Goal: Transaction & Acquisition: Book appointment/travel/reservation

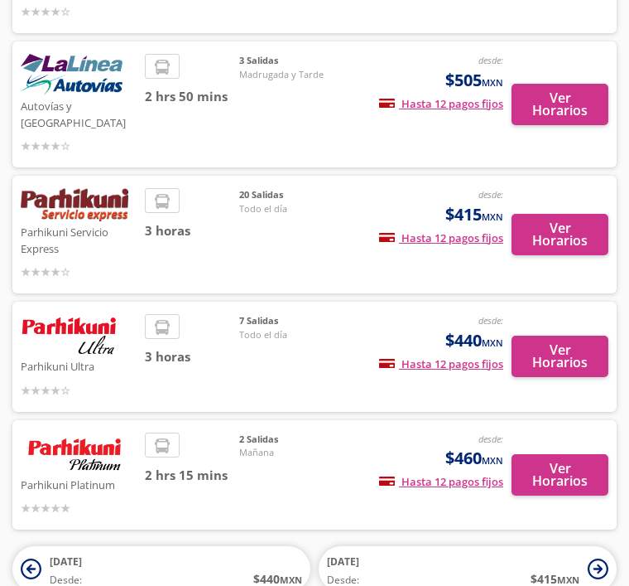
scroll to position [321, 0]
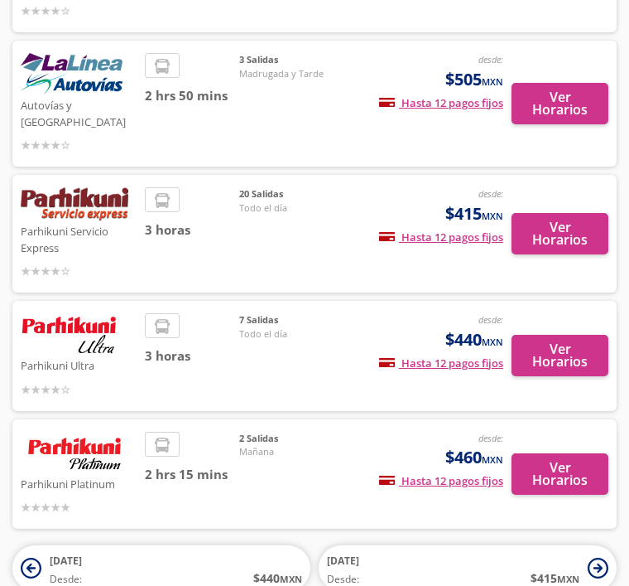
click at [563, 453] on button "Ver Horarios" at bounding box center [560, 473] width 97 height 41
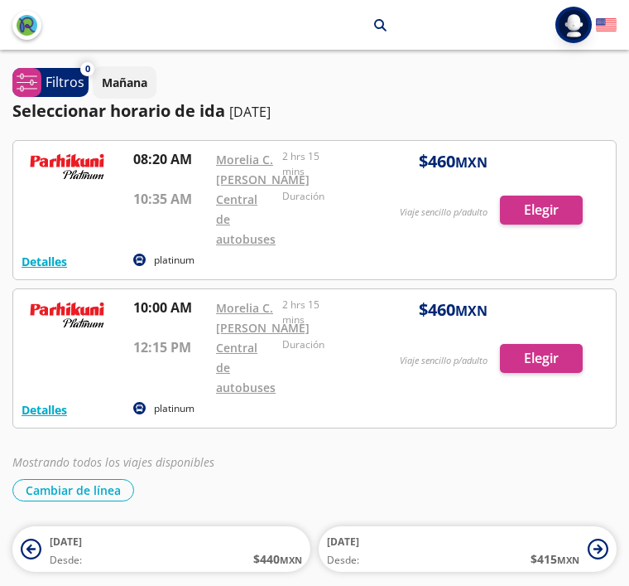
click at [547, 239] on div at bounding box center [314, 210] width 603 height 138
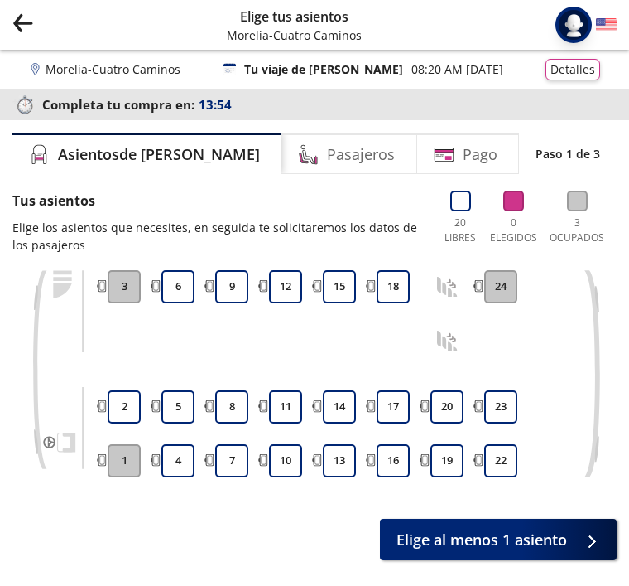
click at [388, 280] on button "18" at bounding box center [393, 286] width 33 height 33
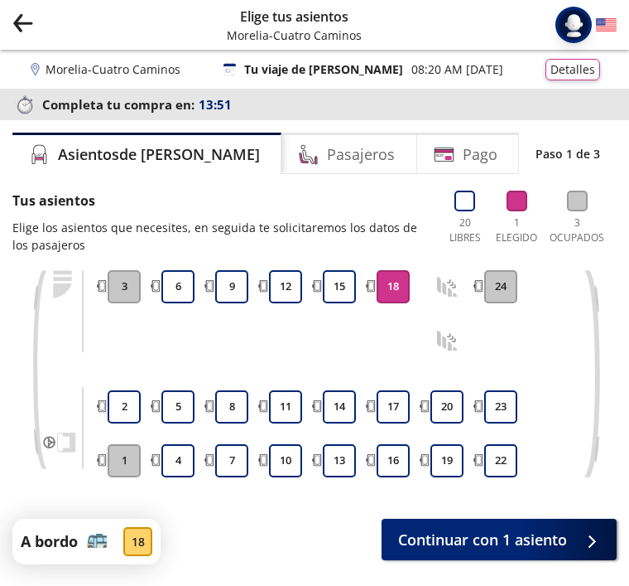
click at [509, 550] on span "Continuar con 1 asiento" at bounding box center [482, 539] width 169 height 22
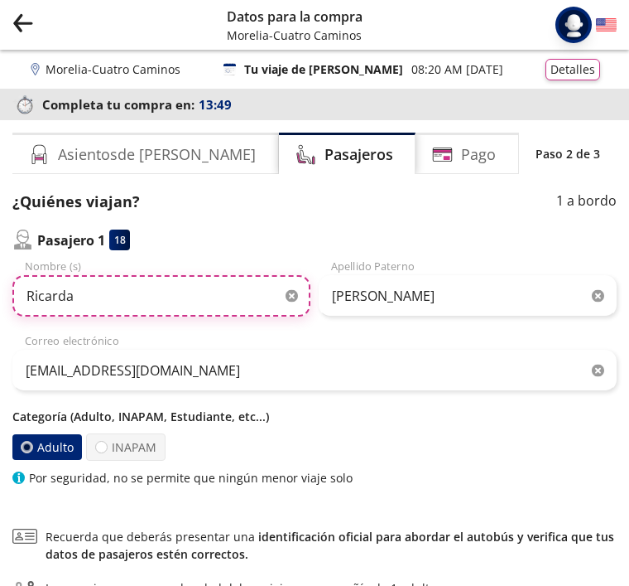
click at [306, 292] on input "[PERSON_NAME]" at bounding box center [161, 295] width 298 height 41
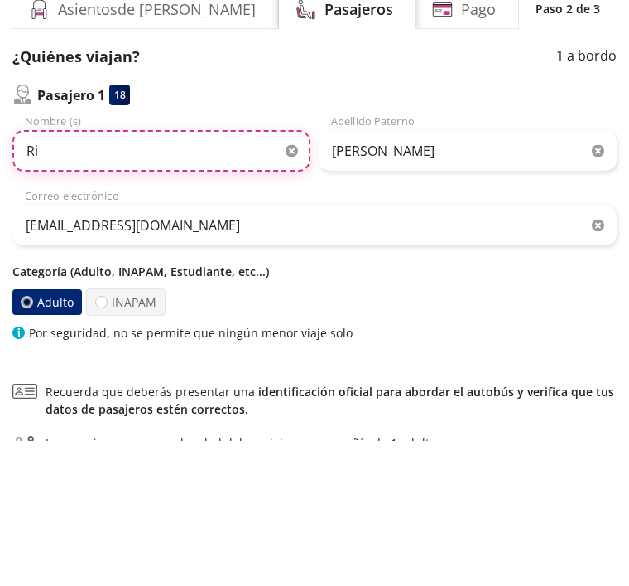
type input "R"
type input "Patricia Guadalupe"
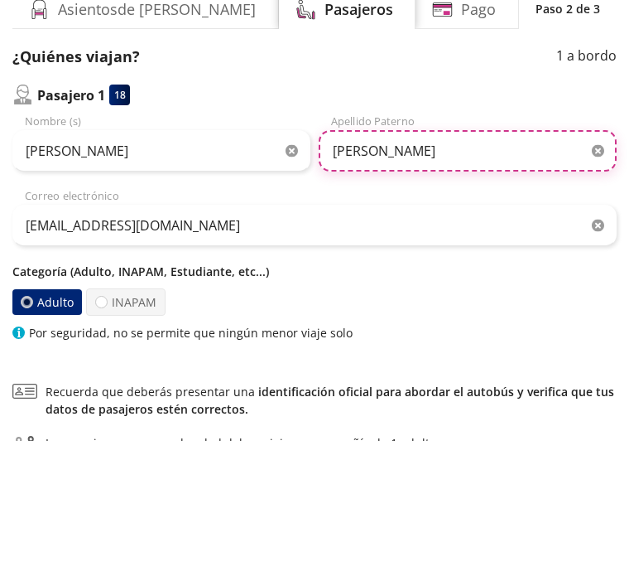
click at [438, 275] on input "[PERSON_NAME]" at bounding box center [468, 295] width 298 height 41
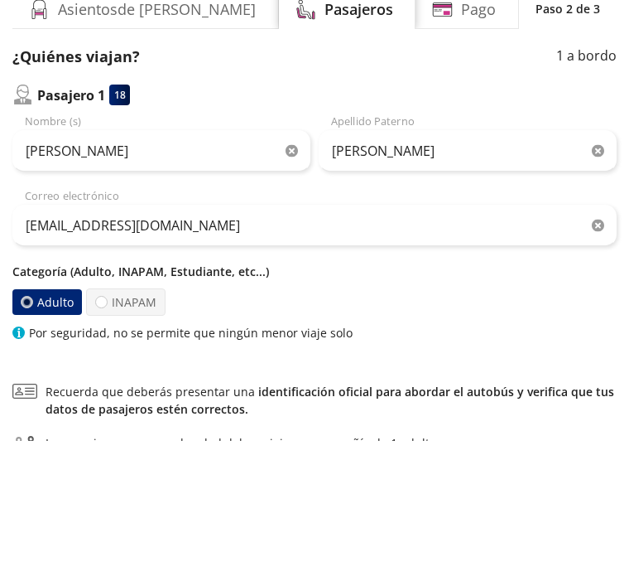
click at [592, 290] on icon "button" at bounding box center [598, 296] width 12 height 12
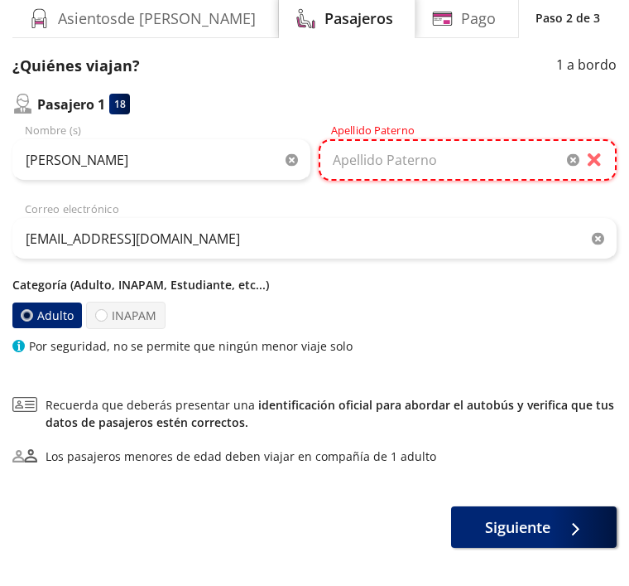
click at [487, 151] on input "Apellido Paterno" at bounding box center [468, 159] width 298 height 41
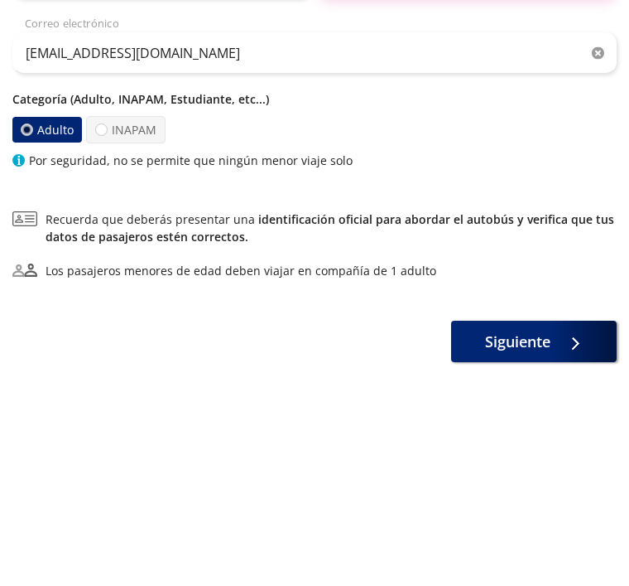
type input "Alcaraz Salazar"
click at [31, 305] on div at bounding box center [27, 311] width 12 height 12
click at [31, 306] on input "Adulto" at bounding box center [27, 311] width 11 height 11
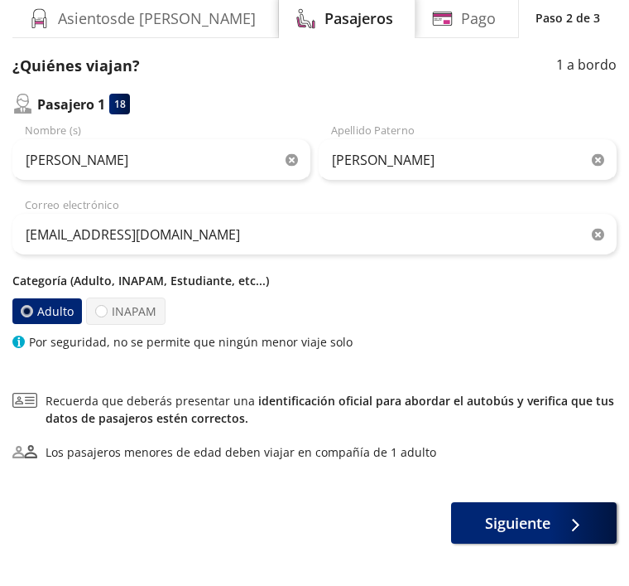
click at [17, 316] on label "Adulto" at bounding box center [47, 311] width 70 height 26
click at [22, 316] on input "Adulto" at bounding box center [27, 311] width 11 height 11
click at [246, 335] on p "Por seguridad, no se permite que ningún menor viaje solo" at bounding box center [191, 341] width 324 height 17
click at [104, 308] on div at bounding box center [101, 311] width 12 height 12
click at [104, 308] on input "INAPAM" at bounding box center [101, 311] width 11 height 11
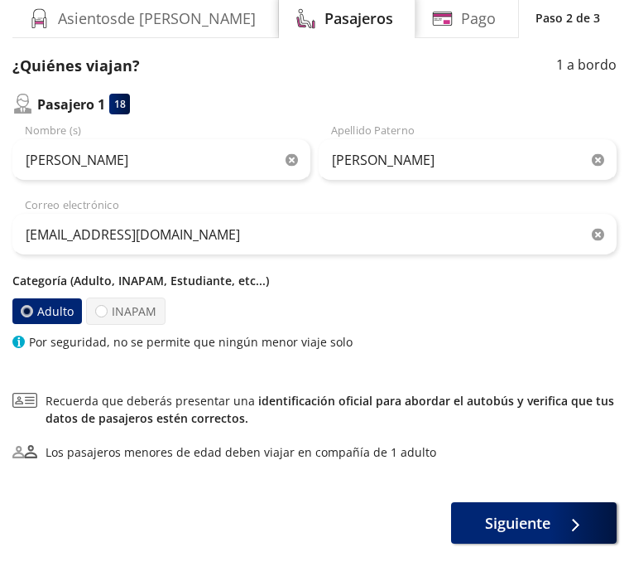
radio input "true"
click at [220, 317] on div "Adulto INAPAM" at bounding box center [314, 310] width 605 height 27
click at [26, 340] on div "Por seguridad, no se permite que ningún menor viaje solo" at bounding box center [314, 341] width 605 height 17
click at [232, 411] on link "identificación oficial para abordar el autobús y verifica que tus datos de pasa…" at bounding box center [330, 409] width 569 height 33
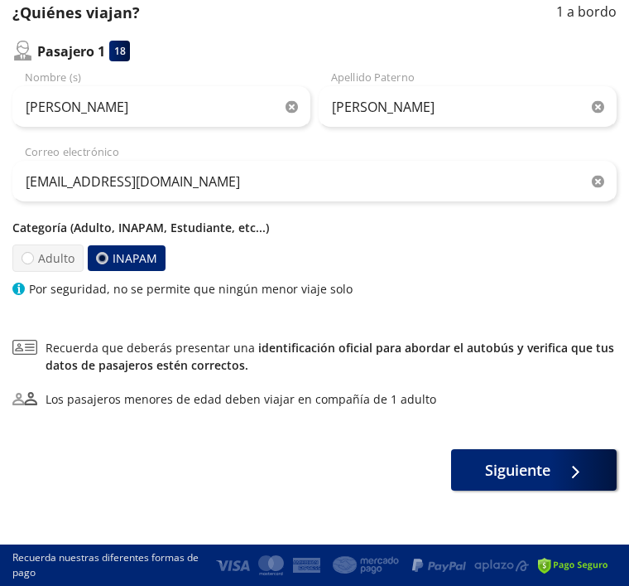
click at [247, 262] on div "Adulto INAPAM" at bounding box center [314, 257] width 605 height 27
click at [229, 293] on p "Por seguridad, no se permite que ningún menor viaje solo" at bounding box center [191, 288] width 324 height 17
click at [106, 358] on link "identificación oficial para abordar el autobús y verifica que tus datos de pasa…" at bounding box center [330, 356] width 569 height 33
click at [60, 311] on div "¿Quiénes viajan? 1 a bordo Pasajero 1 18 Patricia Guadalupe Nombre (s) Alcaraz …" at bounding box center [314, 246] width 605 height 489
click at [88, 359] on link "identificación oficial para abordar el autobús y verifica que tus datos de pasa…" at bounding box center [330, 356] width 569 height 33
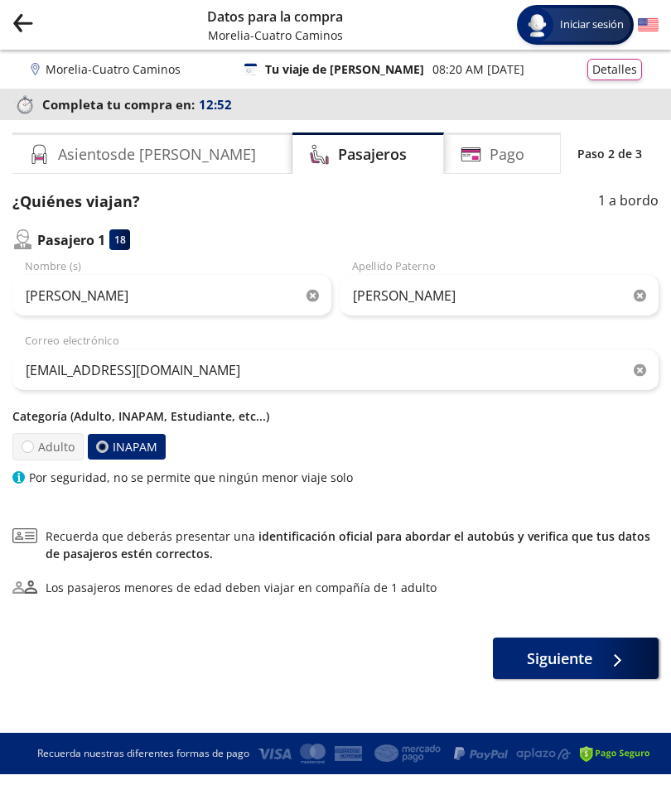
scroll to position [0, 0]
click at [101, 449] on div at bounding box center [102, 447] width 6 height 6
click at [101, 449] on input "INAPAM" at bounding box center [102, 446] width 11 height 11
click at [116, 446] on label "INAPAM" at bounding box center [127, 447] width 78 height 26
click at [108, 446] on input "INAPAM" at bounding box center [102, 446] width 11 height 11
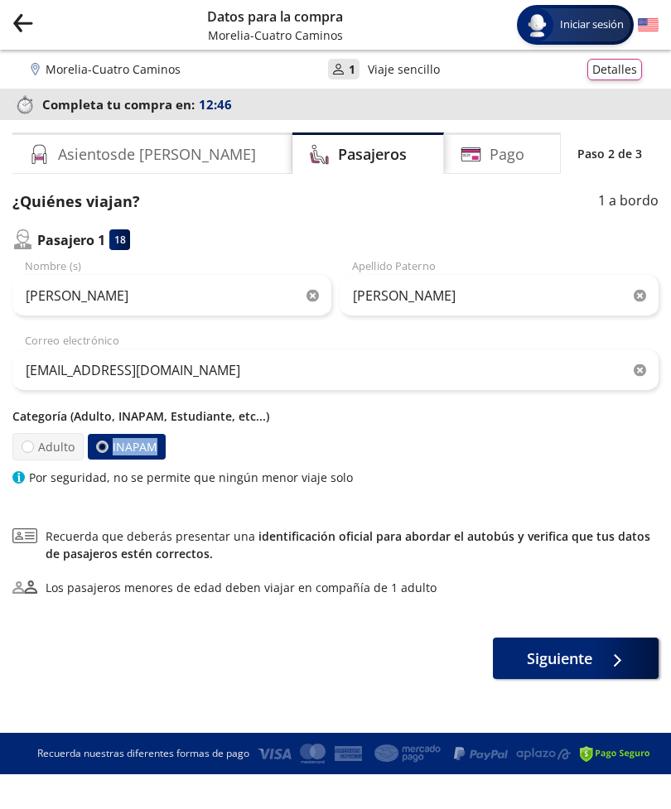
click at [155, 494] on div "¿Quiénes viajan? 1 a bordo Pasajero 1 18 Patricia Guadalupe Nombre (s) Alcaraz …" at bounding box center [335, 434] width 646 height 489
click at [100, 444] on div at bounding box center [102, 447] width 6 height 6
click at [100, 444] on input "INAPAM" at bounding box center [102, 446] width 11 height 11
click at [207, 456] on div "Adulto INAPAM" at bounding box center [335, 446] width 646 height 27
click at [209, 448] on div "Adulto INAPAM" at bounding box center [335, 446] width 646 height 27
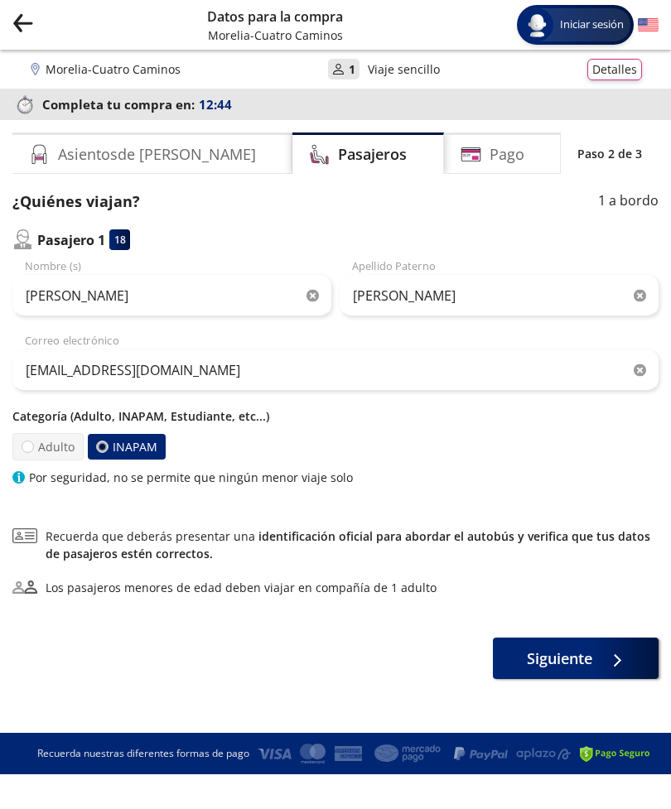
click at [223, 455] on div "Adulto INAPAM" at bounding box center [335, 446] width 646 height 27
click at [55, 433] on label "Adulto" at bounding box center [47, 446] width 71 height 27
click at [33, 441] on input "Adulto" at bounding box center [27, 446] width 11 height 11
radio input "true"
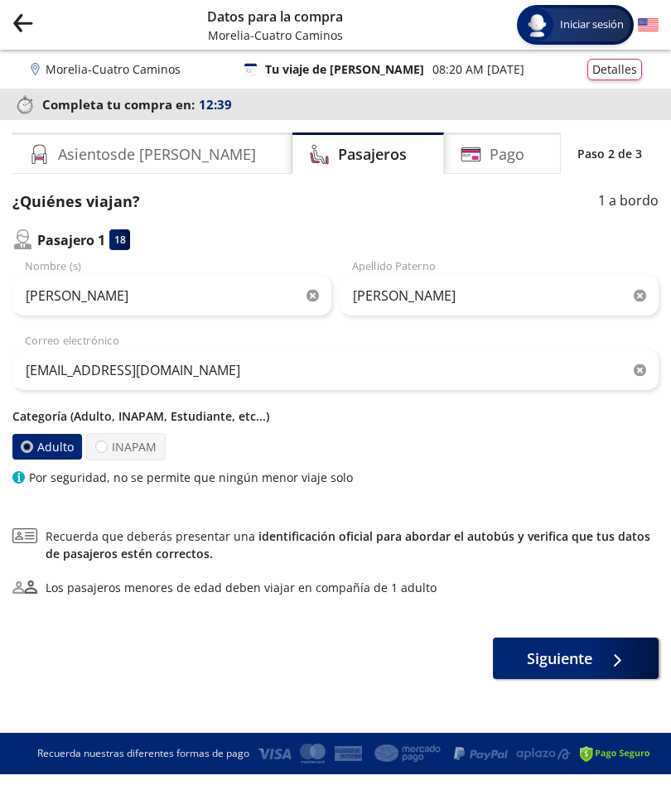
click at [221, 433] on div "Adulto INAPAM" at bounding box center [335, 446] width 646 height 27
click at [73, 434] on label "Adulto" at bounding box center [47, 447] width 70 height 26
click at [32, 441] on input "Adulto" at bounding box center [27, 446] width 11 height 11
click at [149, 433] on label "INAPAM" at bounding box center [126, 446] width 80 height 27
click at [107, 441] on input "INAPAM" at bounding box center [101, 446] width 11 height 11
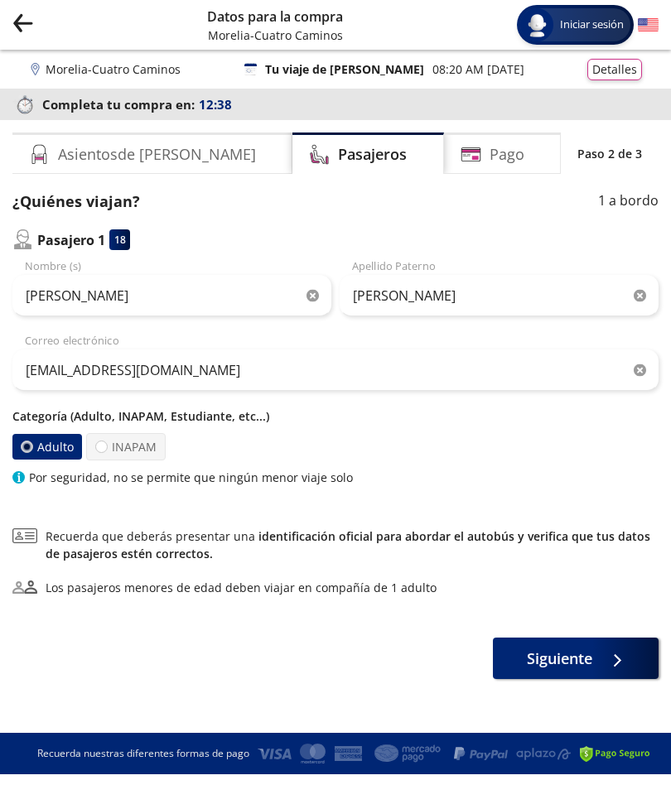
radio input "true"
radio input "false"
click at [185, 437] on div "¿Quiénes viajan? 1 a bordo Pasajero 1 18 Patricia Guadalupe Nombre (s) Alcaraz …" at bounding box center [335, 434] width 646 height 489
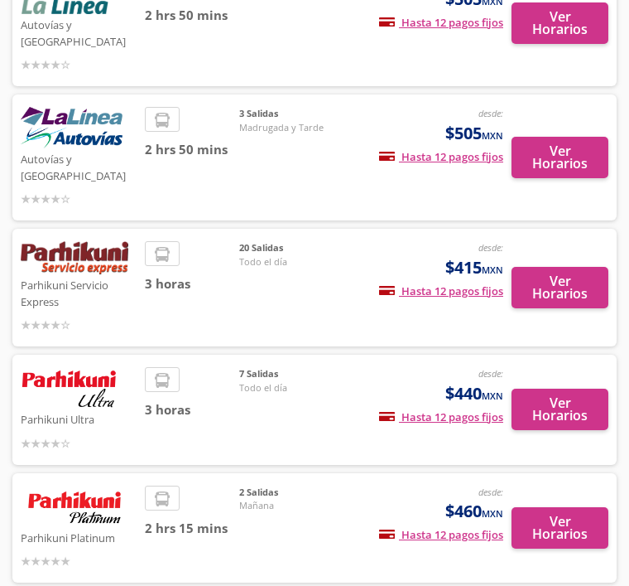
scroll to position [321, 0]
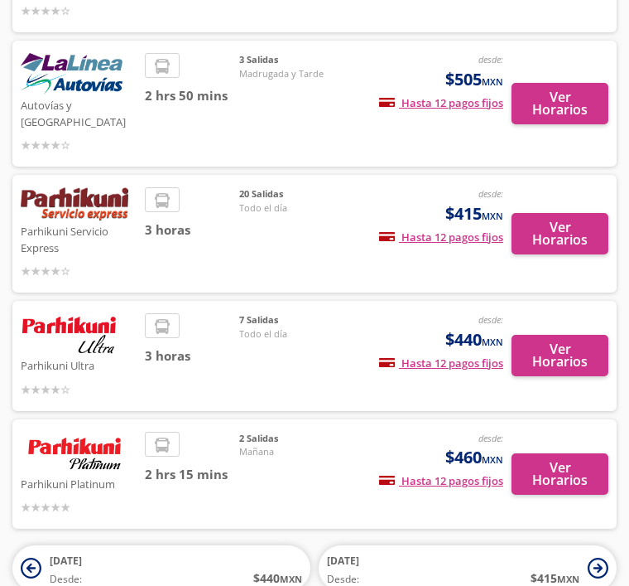
click at [563, 453] on button "Ver Horarios" at bounding box center [560, 473] width 97 height 41
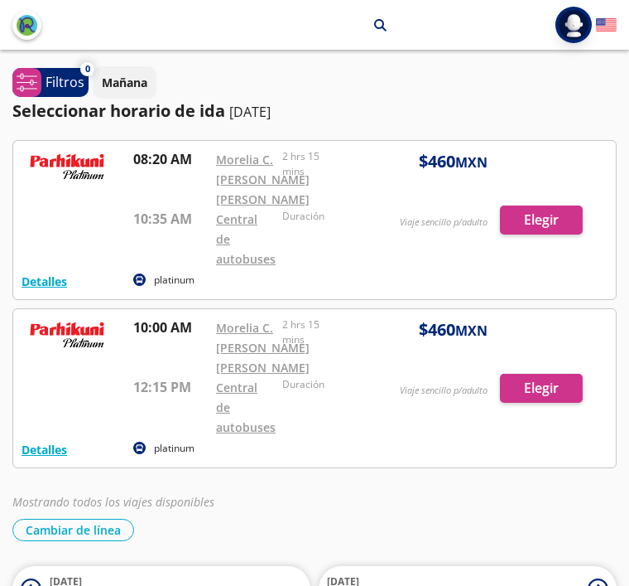
click at [536, 232] on div at bounding box center [314, 220] width 603 height 158
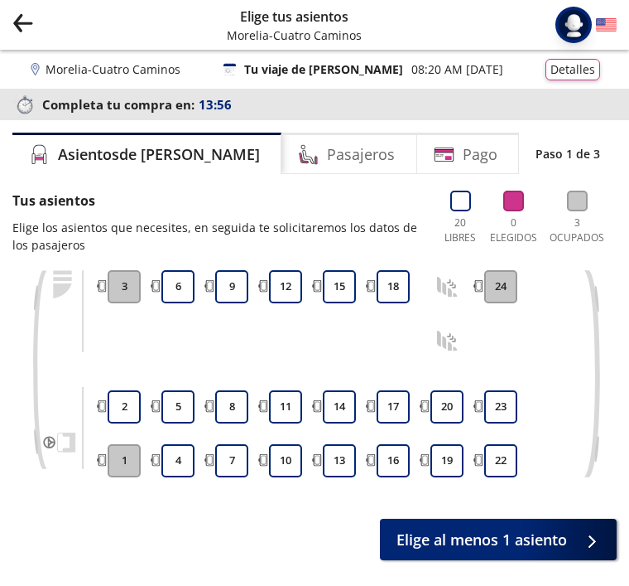
click at [391, 277] on button "18" at bounding box center [393, 286] width 33 height 33
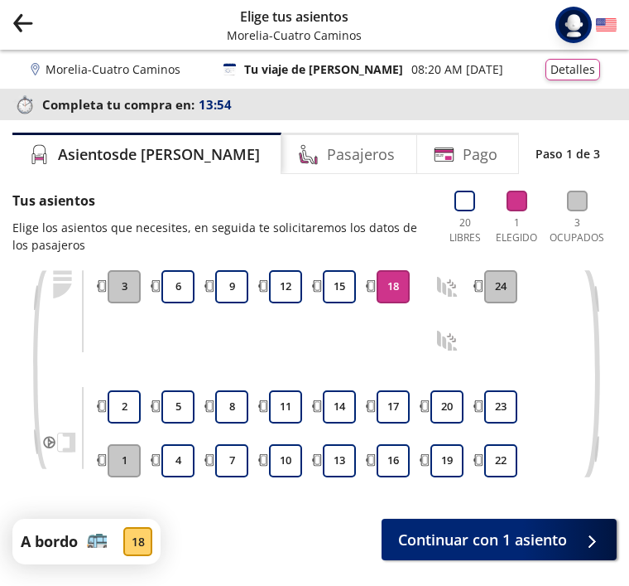
click at [499, 542] on span "Continuar con 1 asiento" at bounding box center [482, 539] width 169 height 22
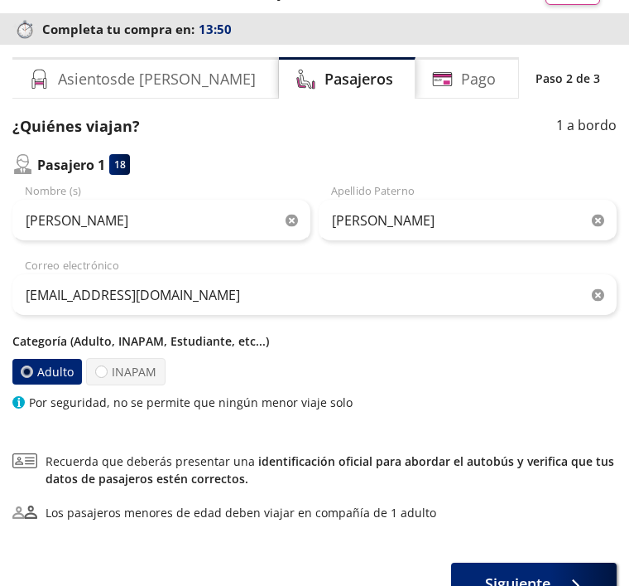
scroll to position [5, 0]
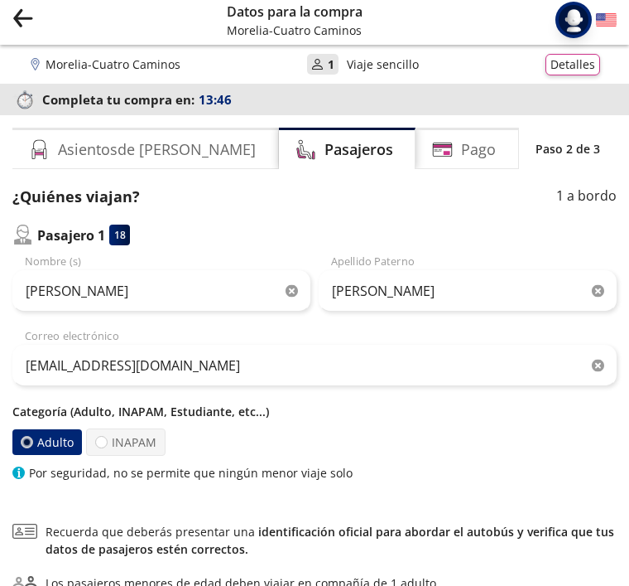
click at [20, 9] on icon "Group 9 Created with Sketch." at bounding box center [22, 17] width 21 height 21
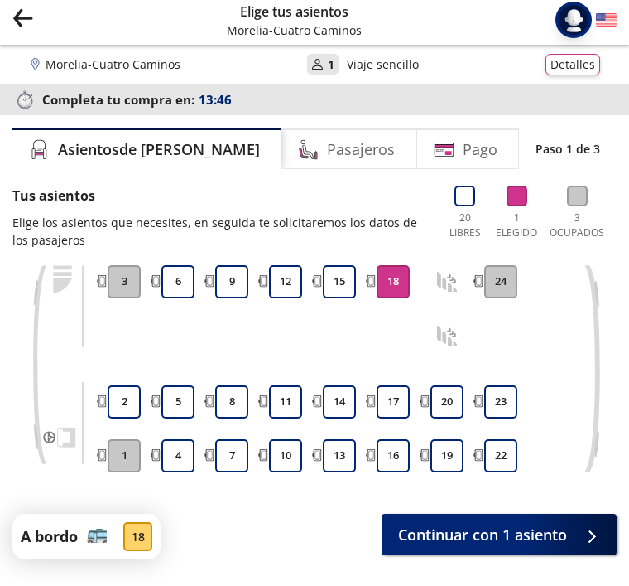
scroll to position [53, 0]
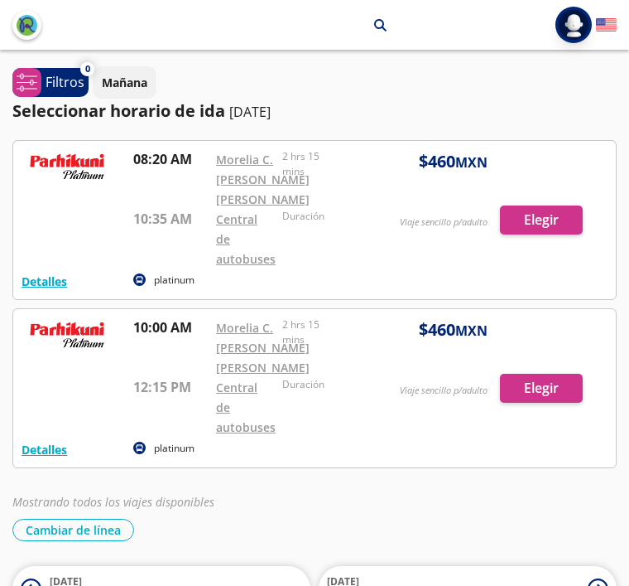
scroll to position [53, 0]
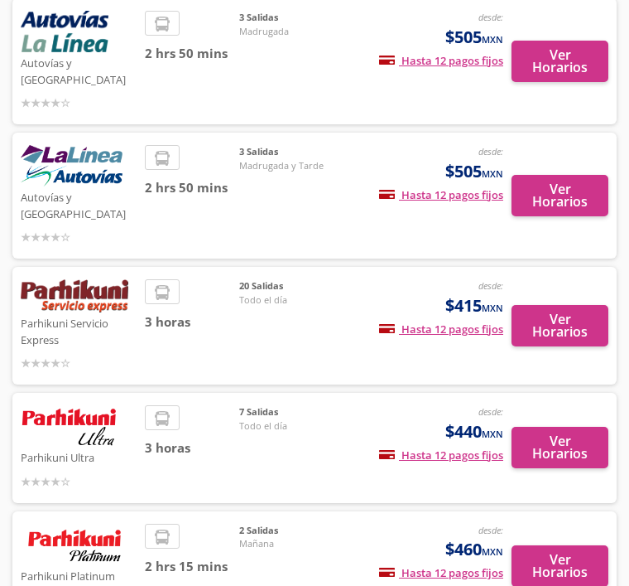
scroll to position [321, 0]
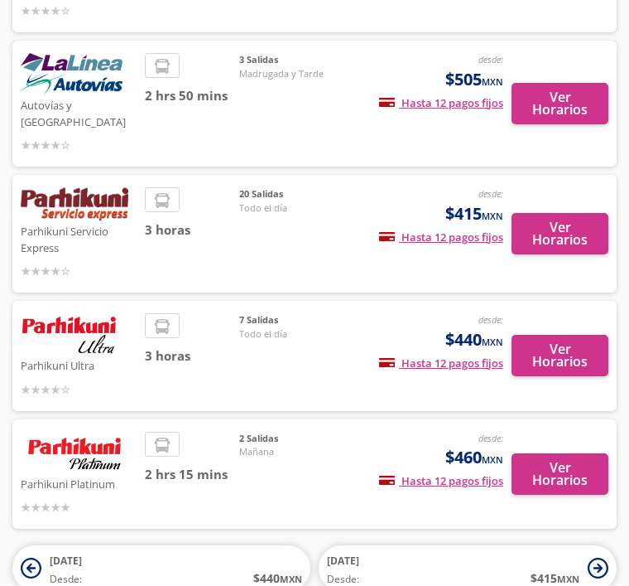
click at [552, 453] on button "Ver Horarios" at bounding box center [560, 473] width 97 height 41
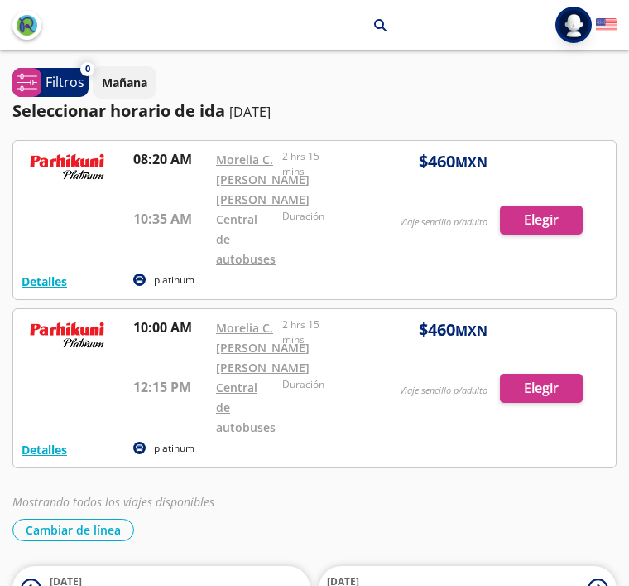
click at [545, 236] on div at bounding box center [314, 220] width 603 height 158
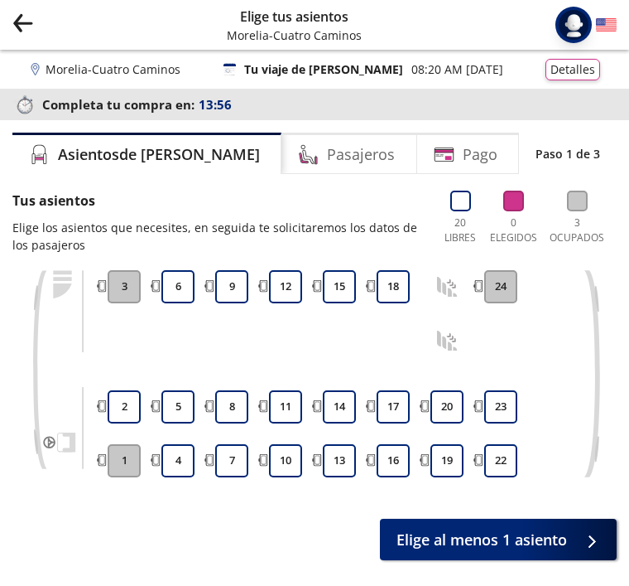
click at [385, 282] on button "18" at bounding box center [393, 286] width 33 height 33
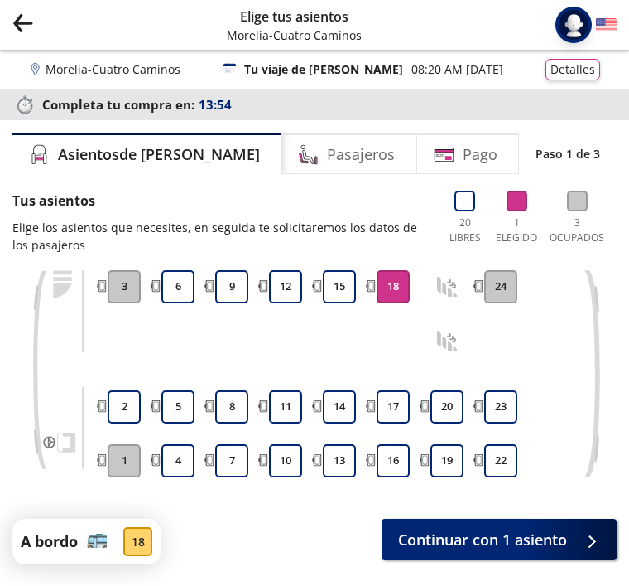
click at [525, 547] on span "Continuar con 1 asiento" at bounding box center [482, 539] width 169 height 22
